Goal: Information Seeking & Learning: Learn about a topic

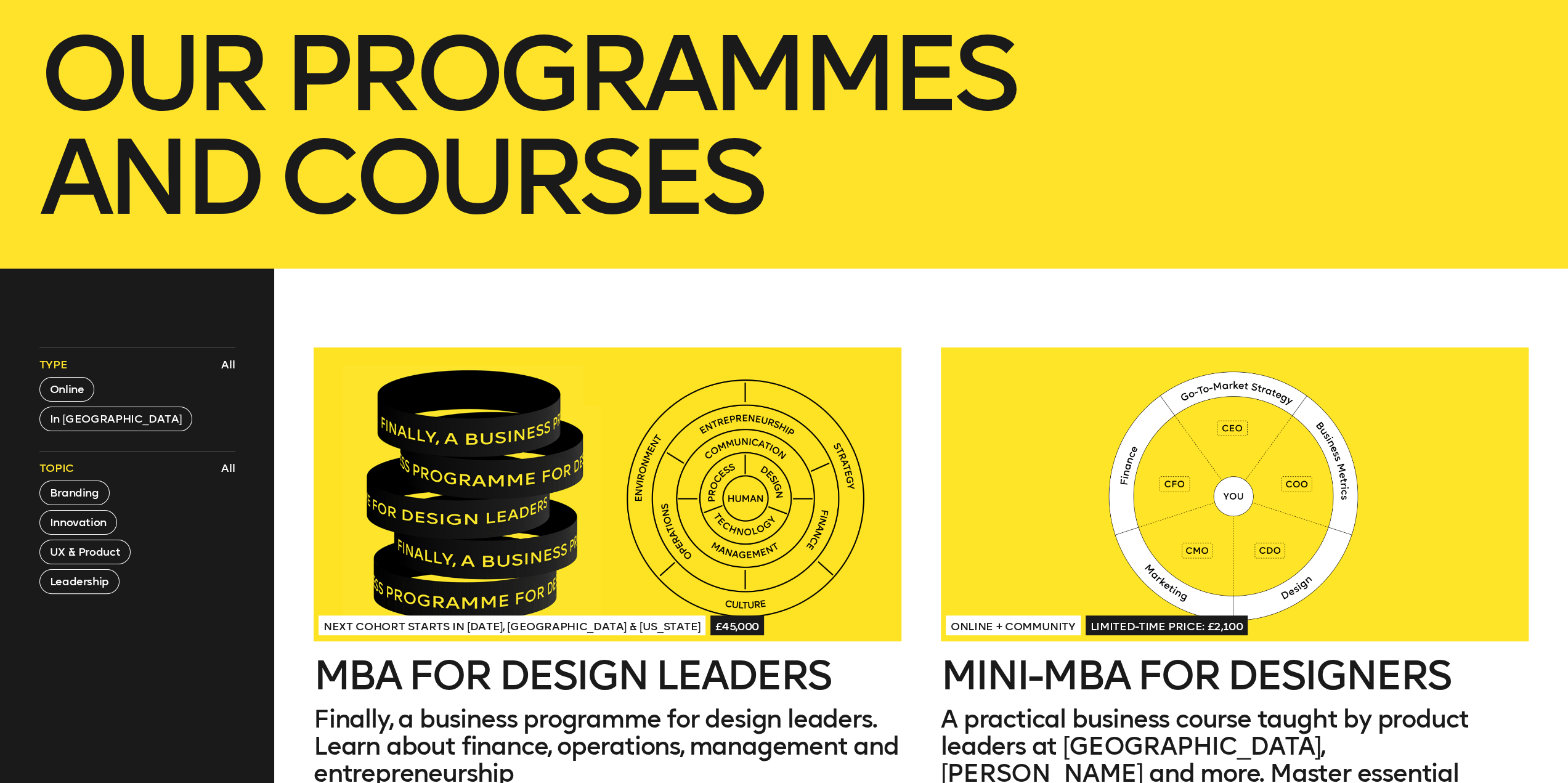
scroll to position [370, 0]
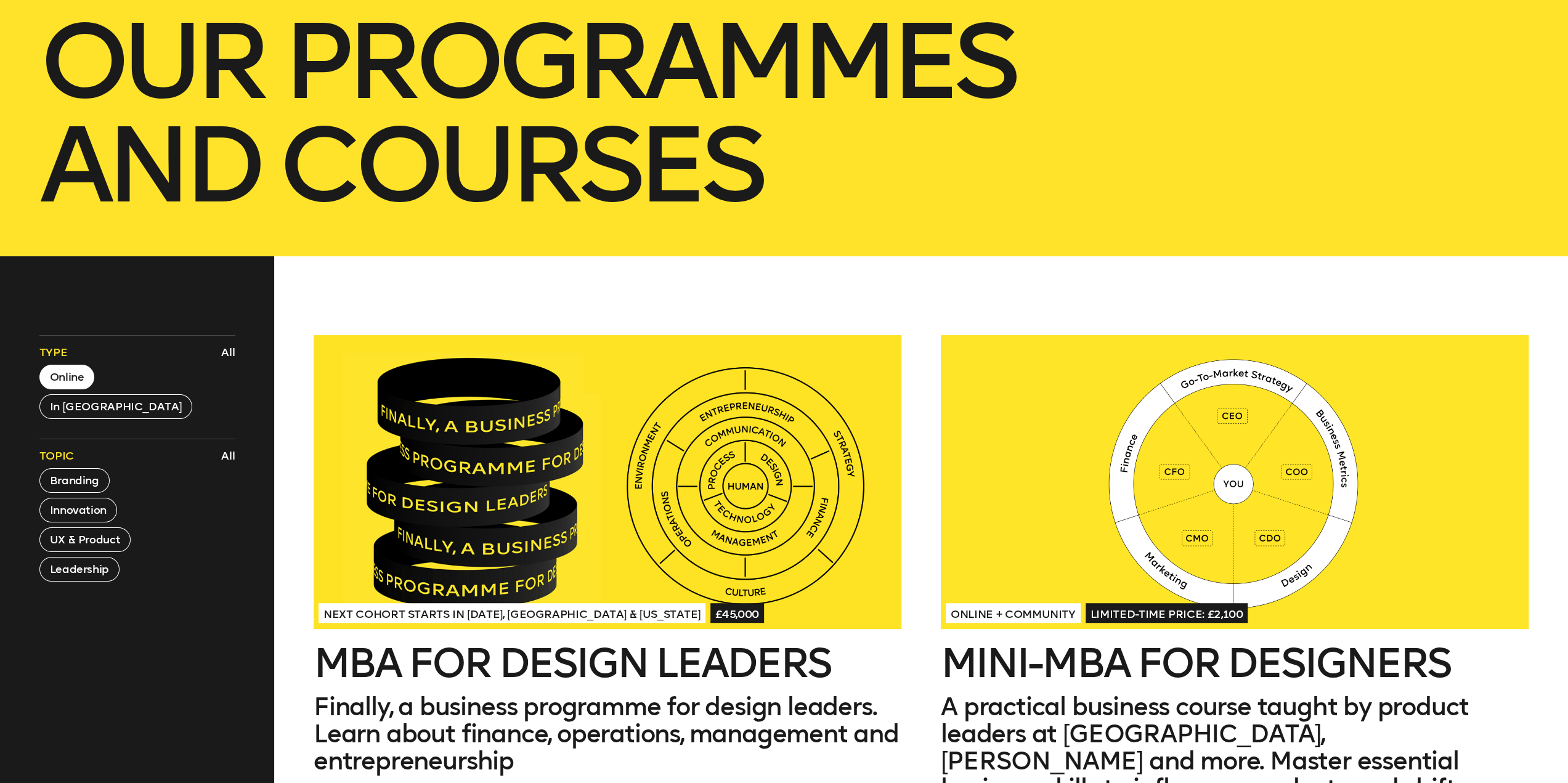
click at [78, 377] on button "Online" at bounding box center [67, 377] width 56 height 25
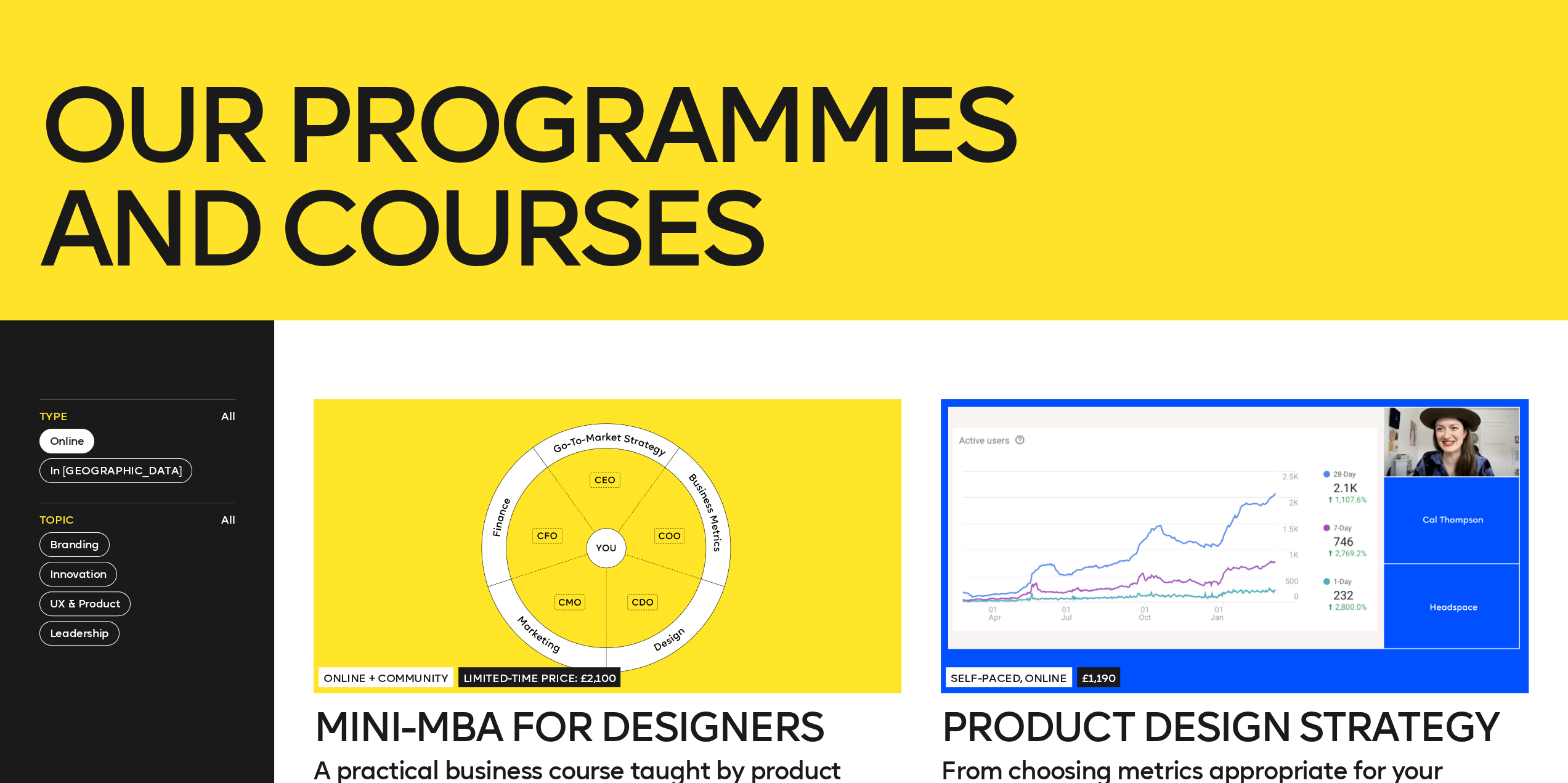
scroll to position [247, 0]
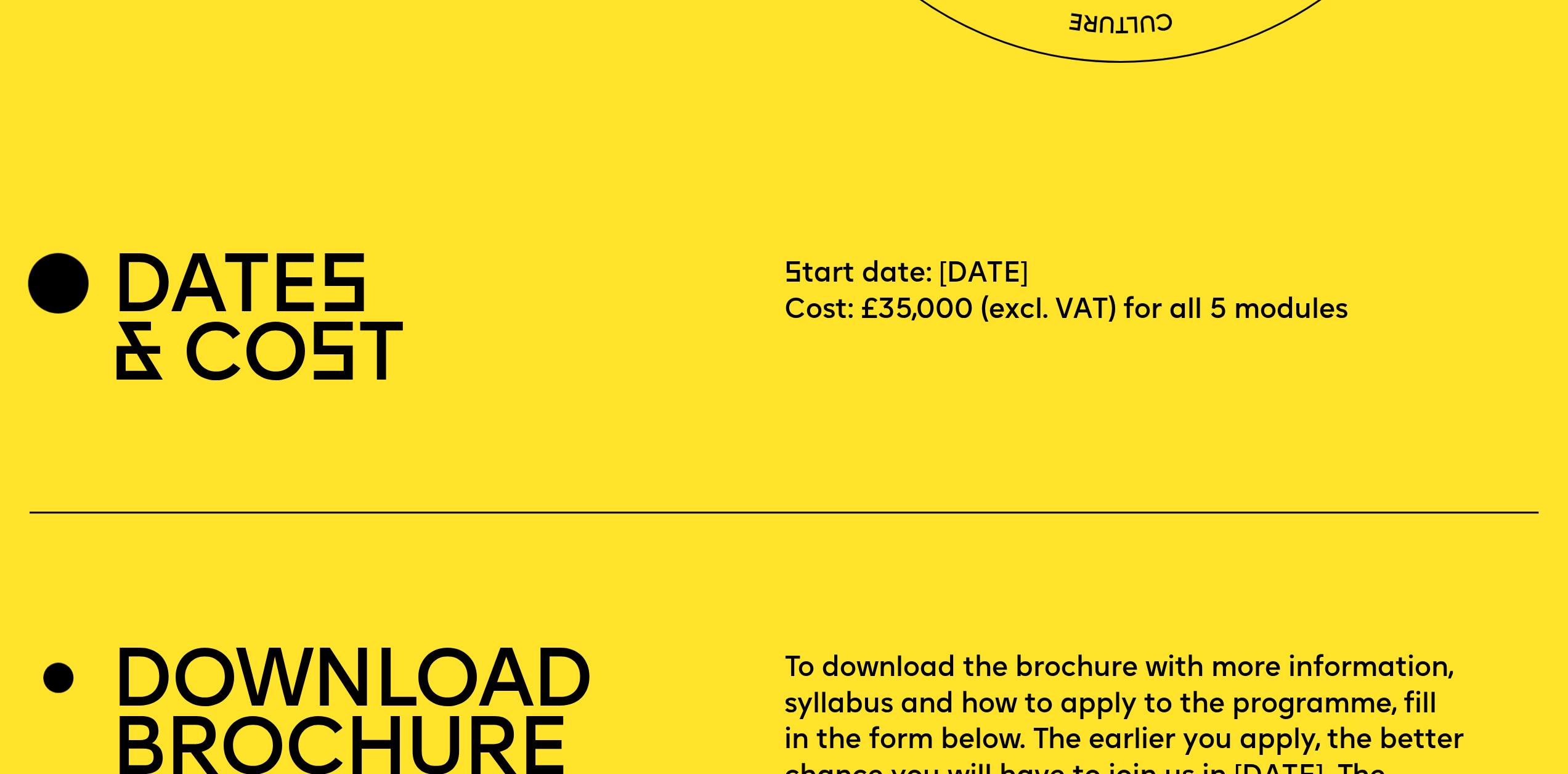
scroll to position [5547, 0]
